Goal: Task Accomplishment & Management: Use online tool/utility

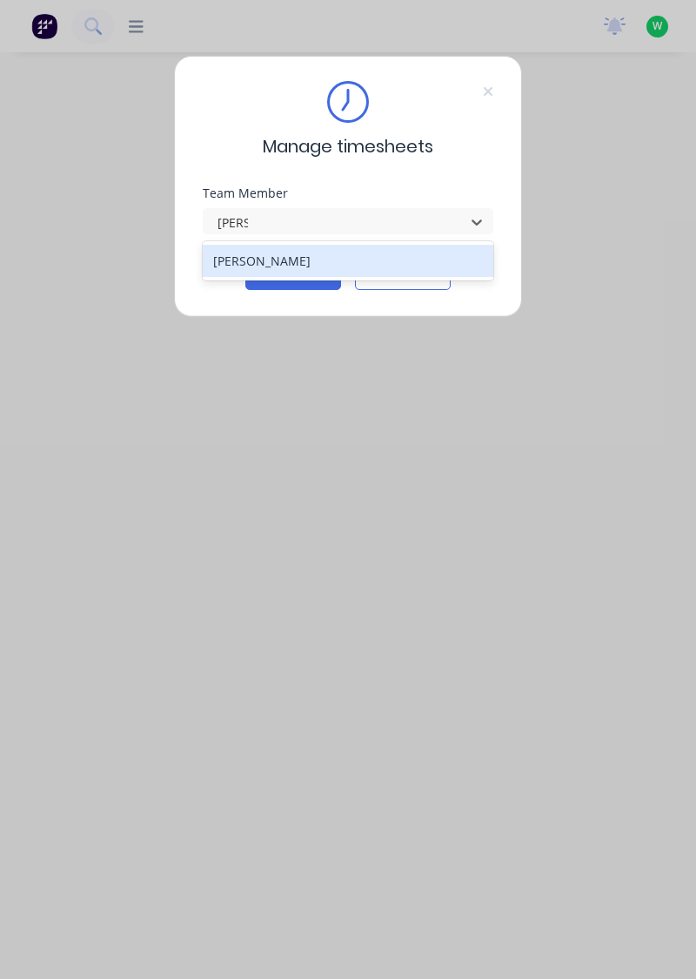
click at [286, 266] on div "[PERSON_NAME]" at bounding box center [349, 261] width 292 height 32
type input "[PERSON_NAME]"
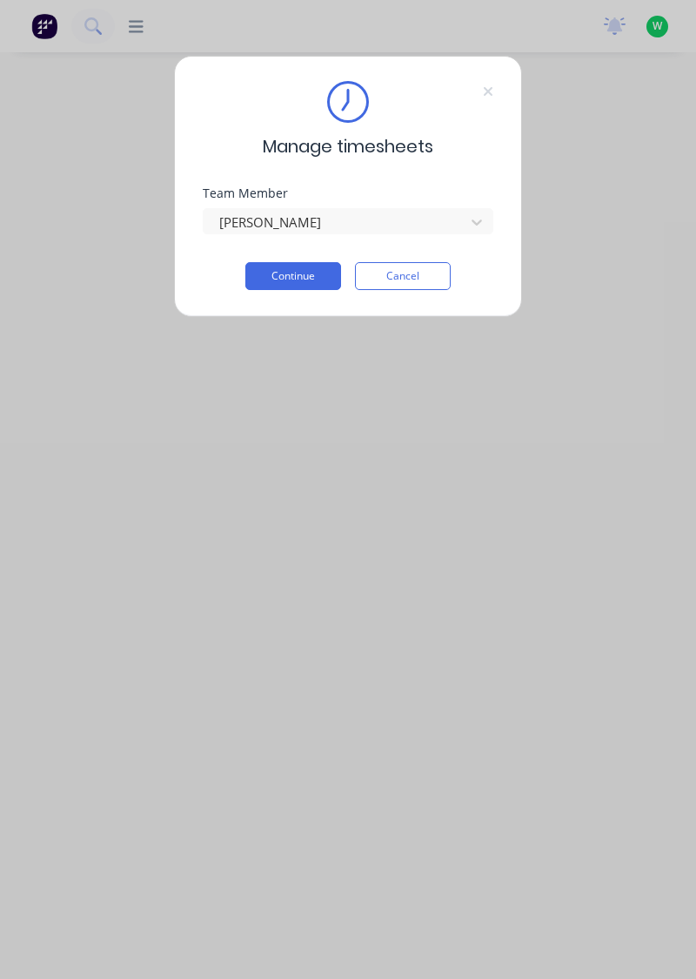
click at [303, 281] on button "Continue" at bounding box center [294, 276] width 96 height 28
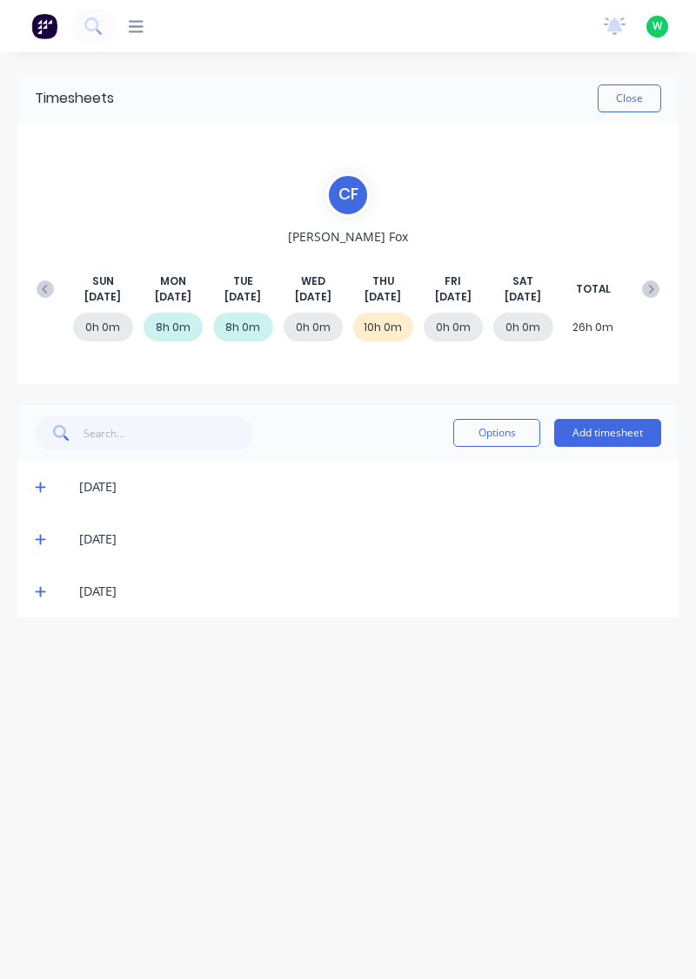
click at [44, 592] on icon at bounding box center [40, 591] width 11 height 12
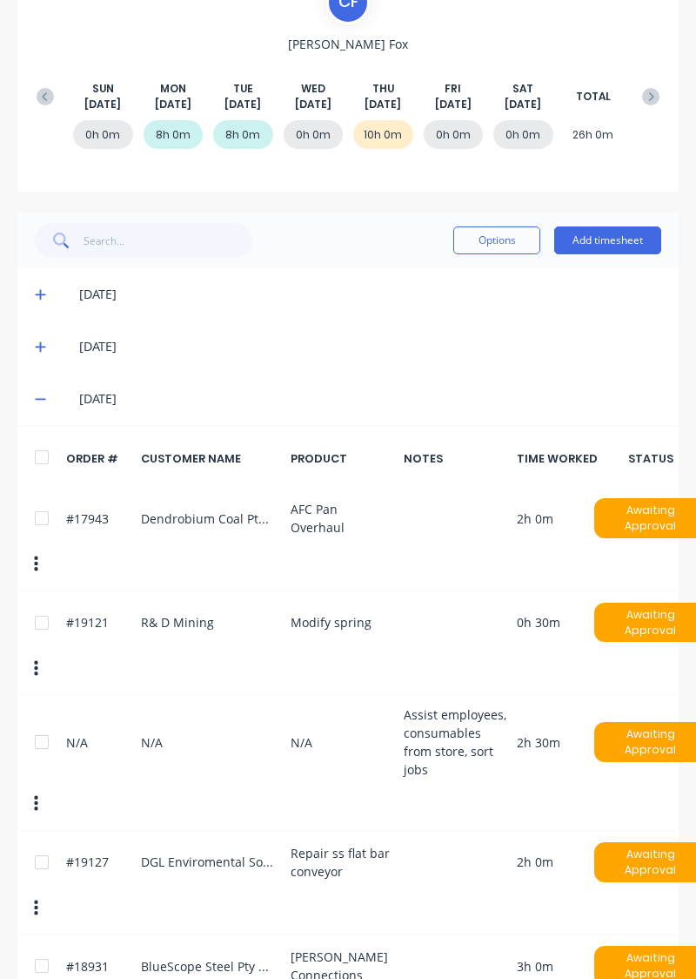
scroll to position [217, 0]
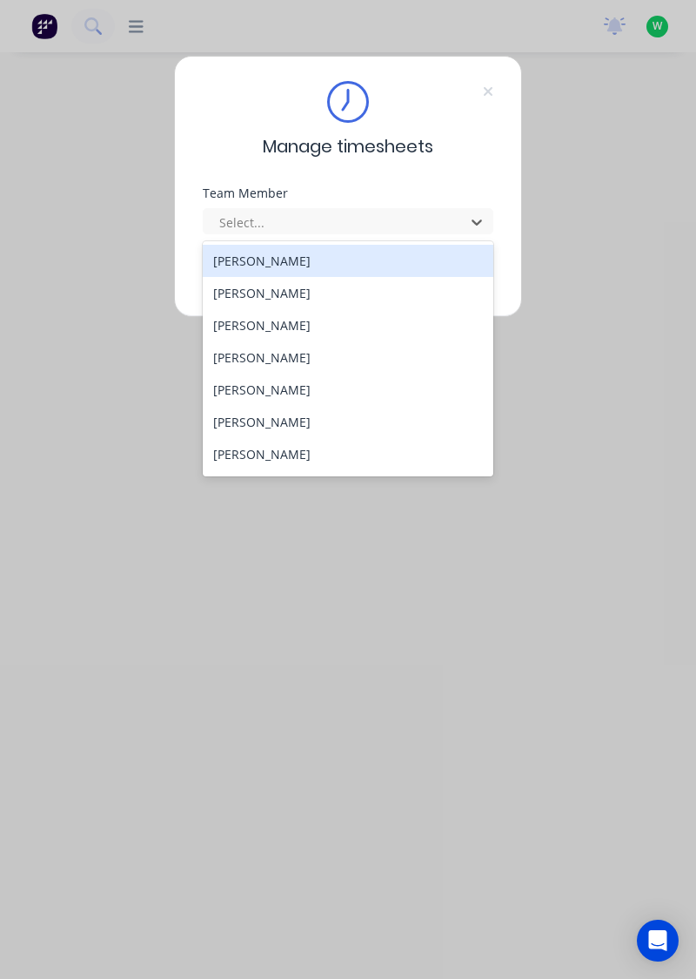
type input "b"
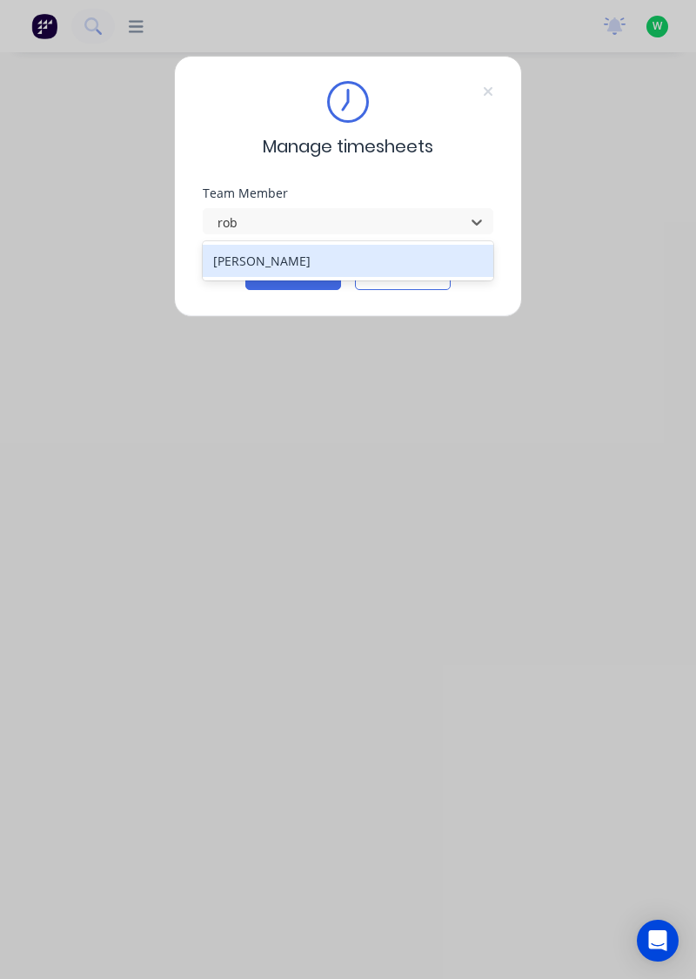
click at [283, 259] on div "[PERSON_NAME]" at bounding box center [349, 261] width 292 height 32
type input "rob"
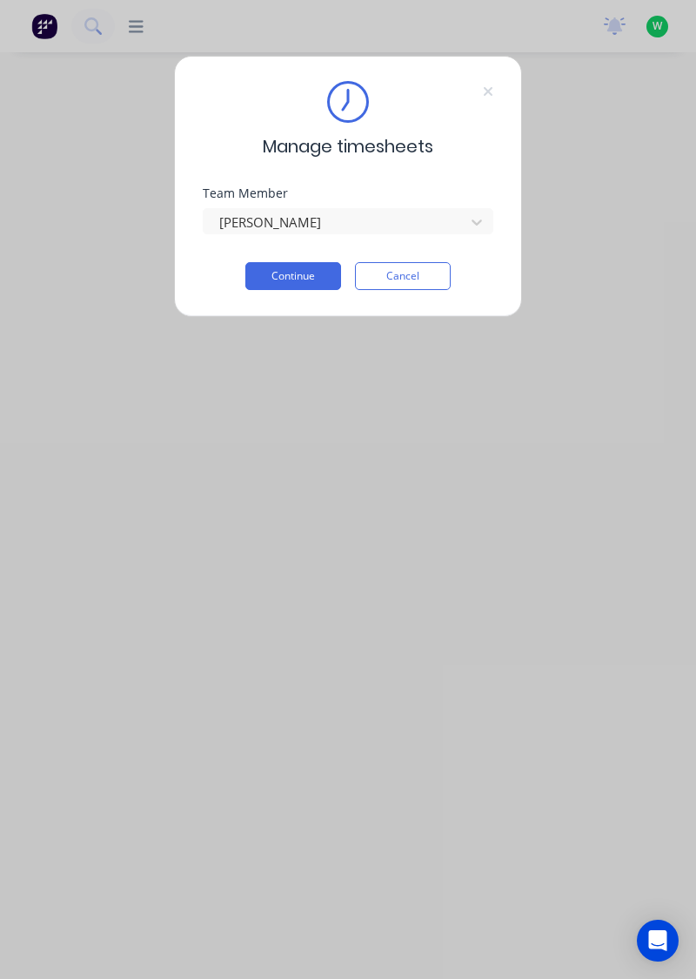
click at [313, 275] on button "Continue" at bounding box center [294, 276] width 96 height 28
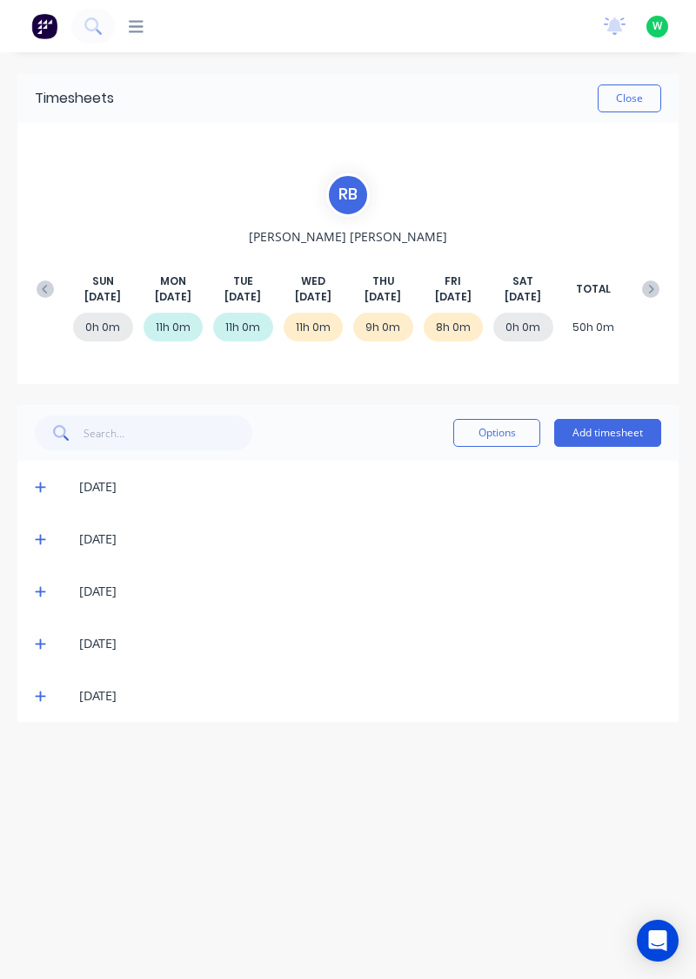
click at [40, 692] on icon at bounding box center [40, 696] width 10 height 10
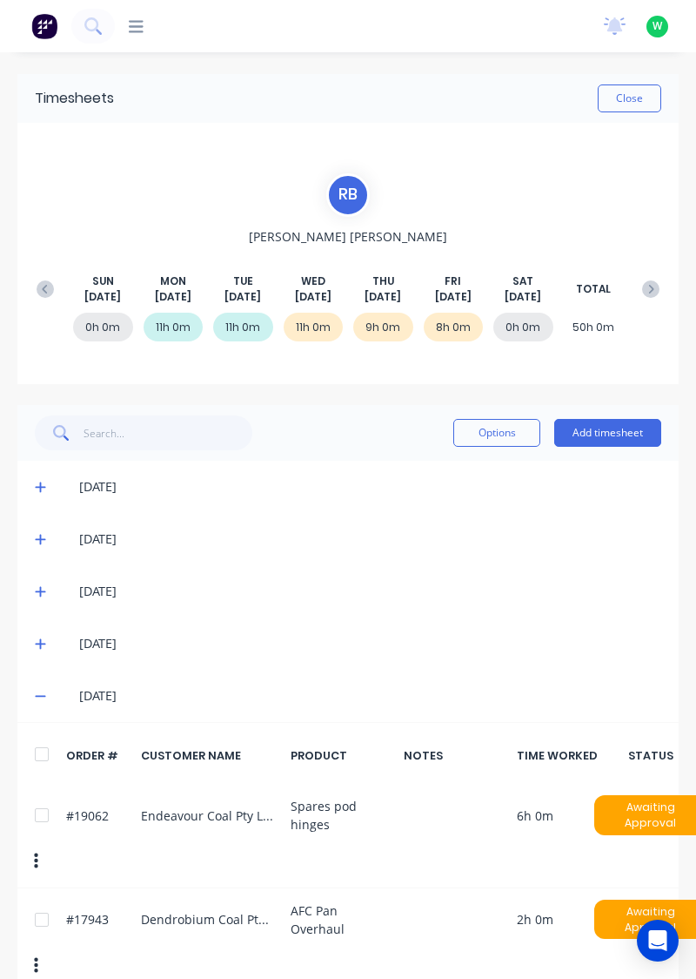
scroll to position [2, 0]
